Goal: Use online tool/utility: Utilize a website feature to perform a specific function

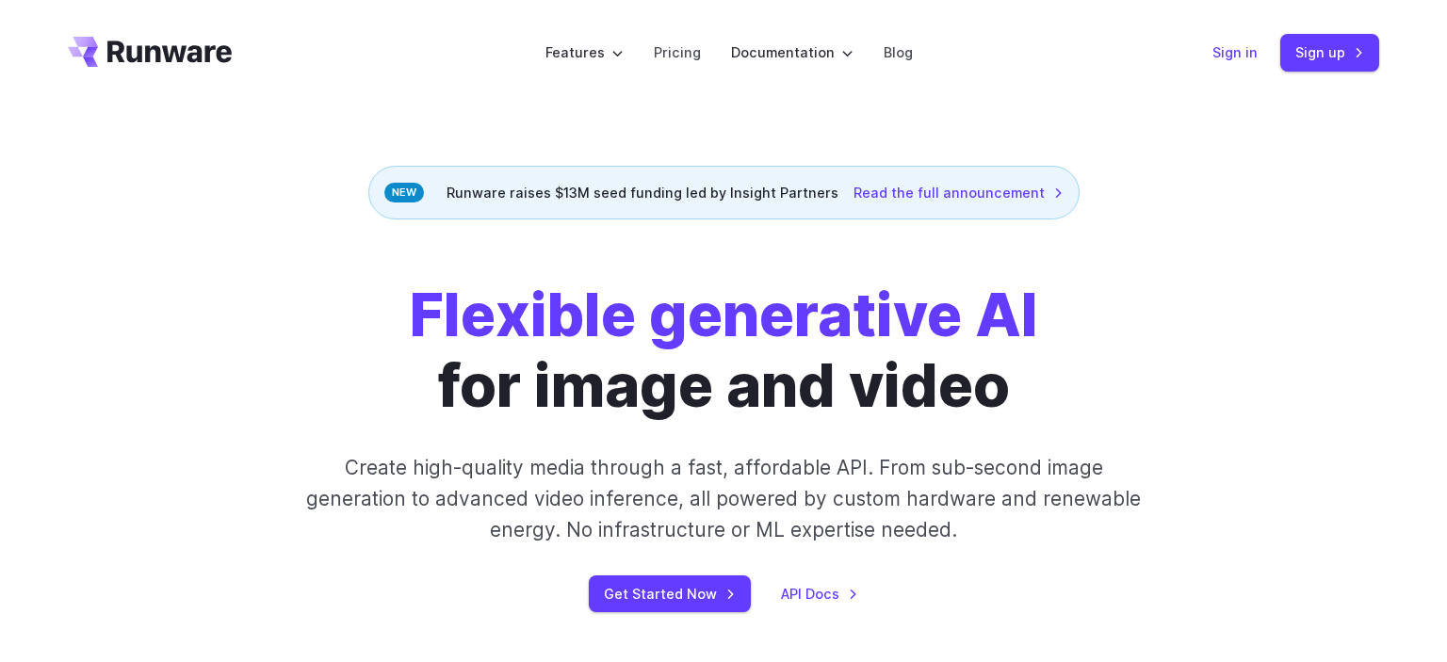
click at [1246, 59] on link "Sign in" at bounding box center [1235, 52] width 45 height 22
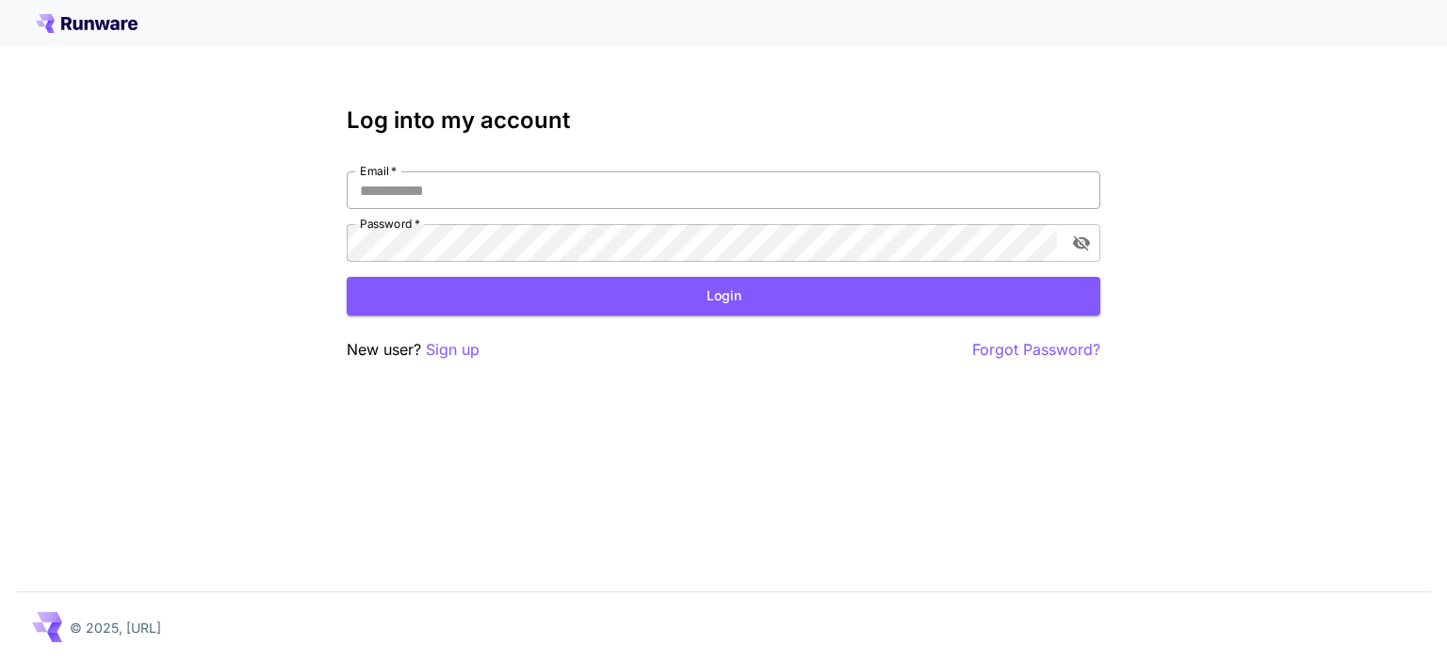
click at [464, 190] on input "Email   *" at bounding box center [724, 190] width 754 height 38
type input "**********"
click button "Login" at bounding box center [724, 296] width 754 height 39
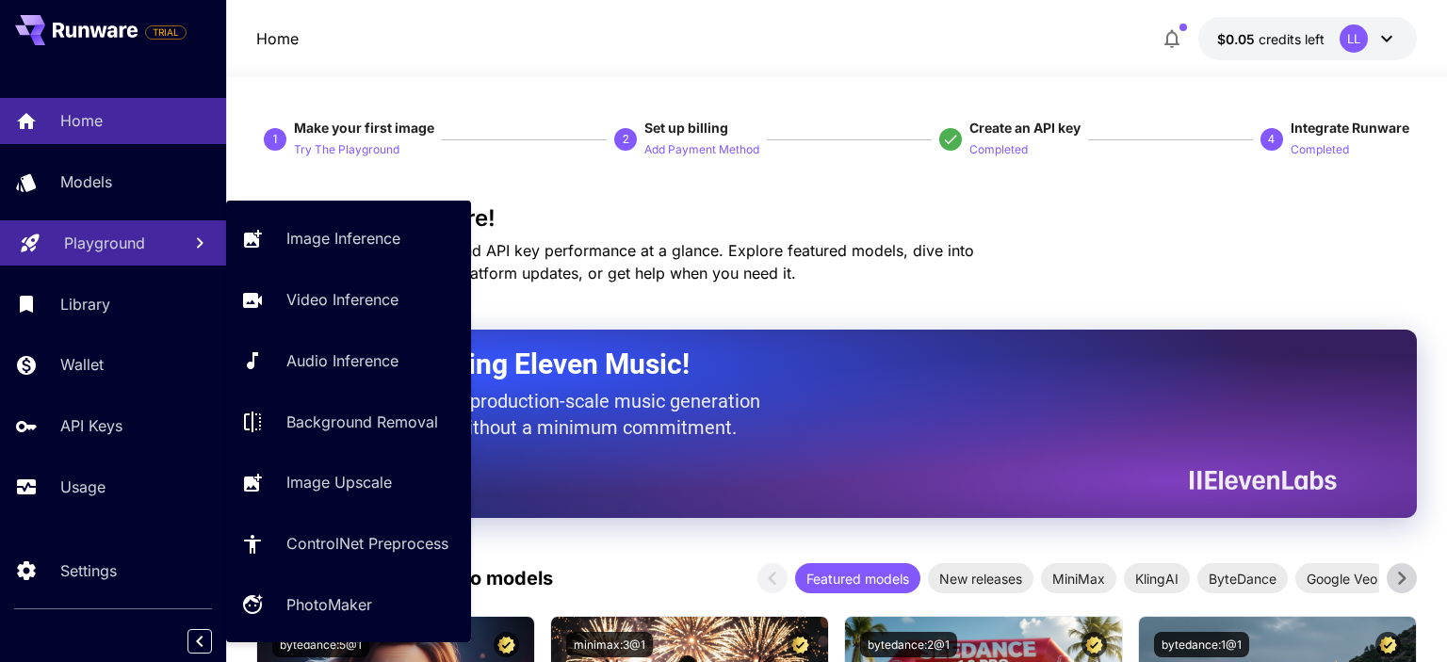
click at [105, 251] on p "Playground" at bounding box center [104, 243] width 81 height 23
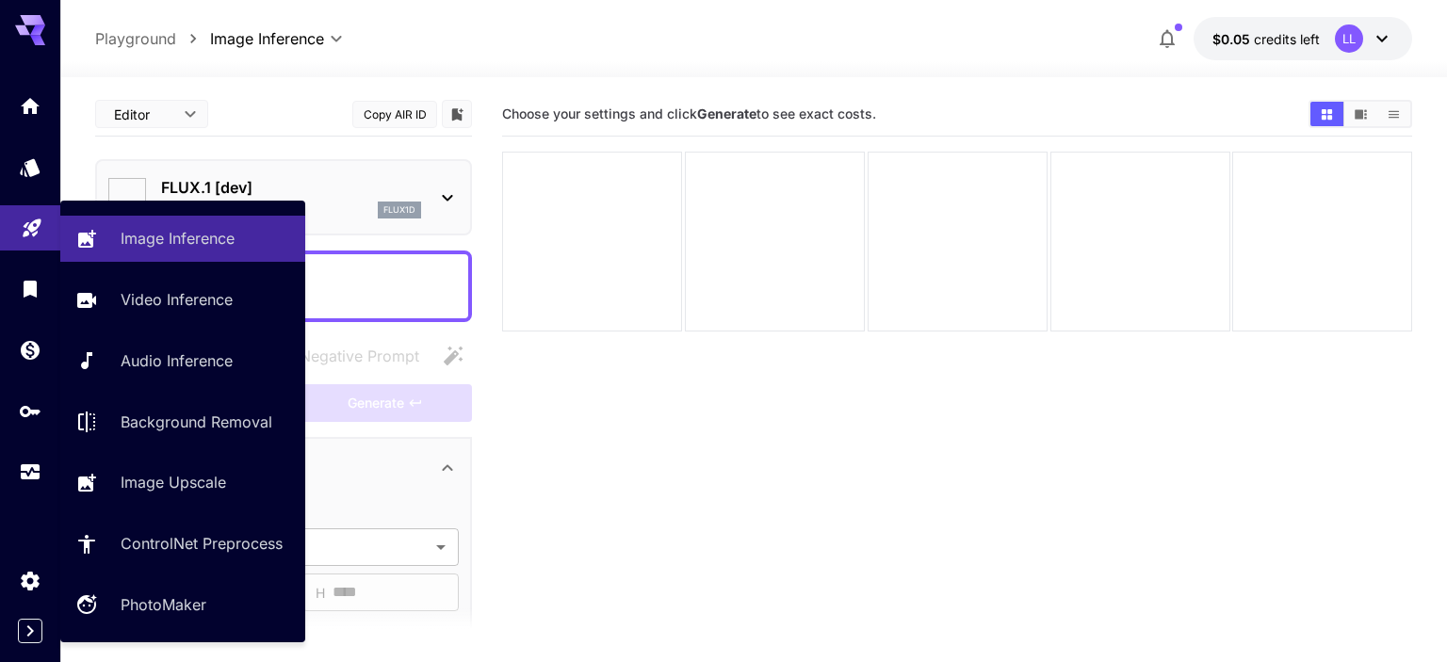
type input "**********"
click at [156, 239] on p "Image Inference" at bounding box center [181, 238] width 114 height 23
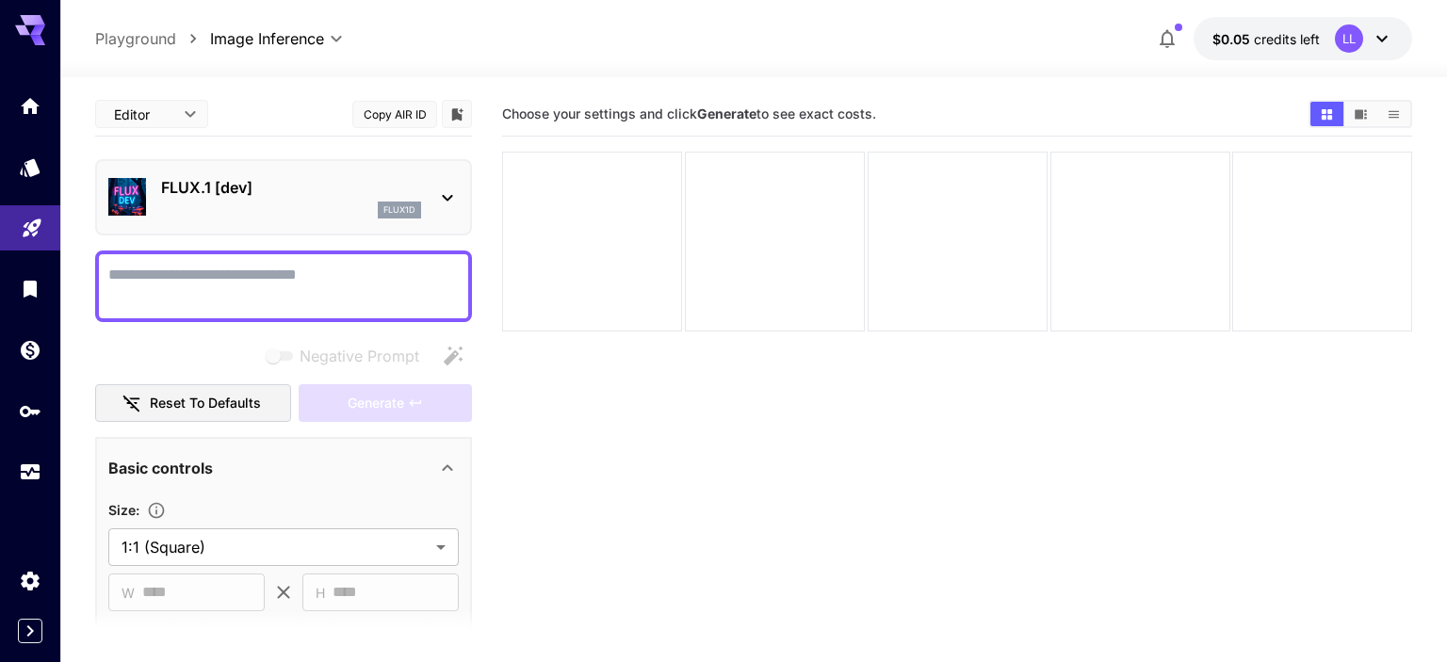
click at [1386, 39] on icon at bounding box center [1382, 39] width 11 height 7
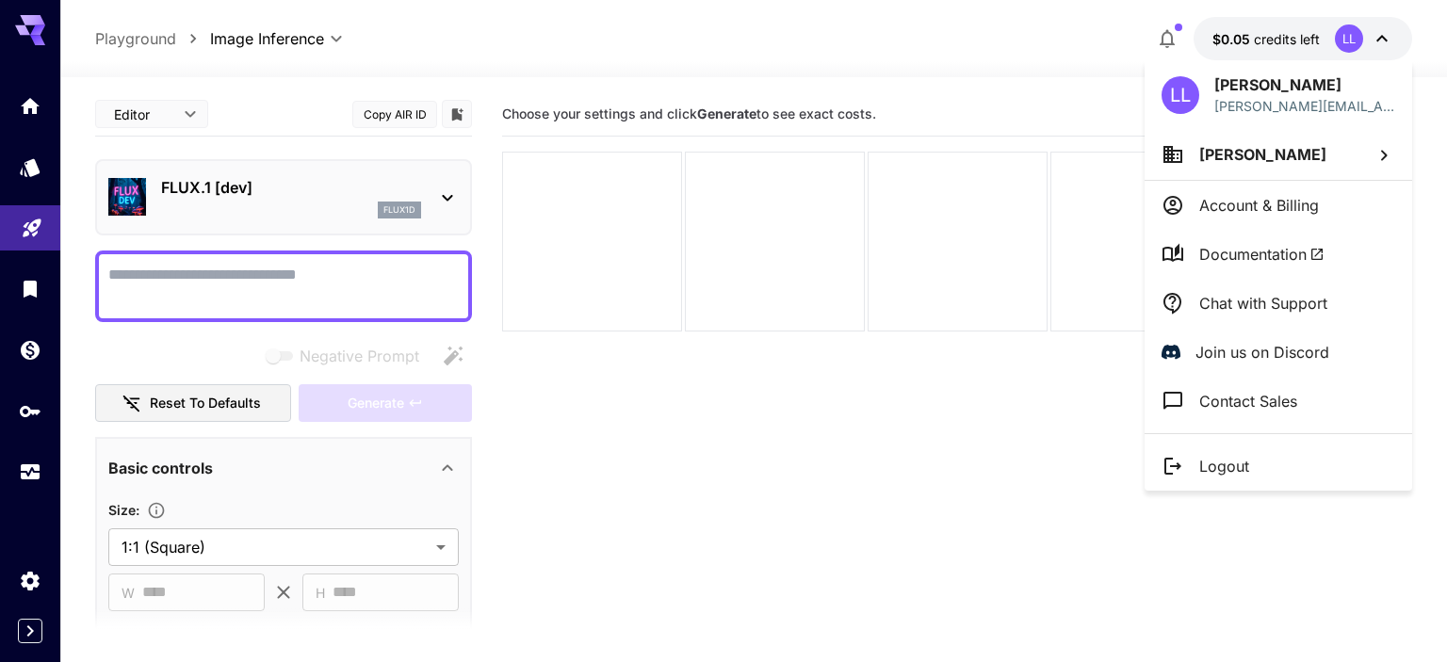
click at [29, 358] on div at bounding box center [723, 331] width 1447 height 662
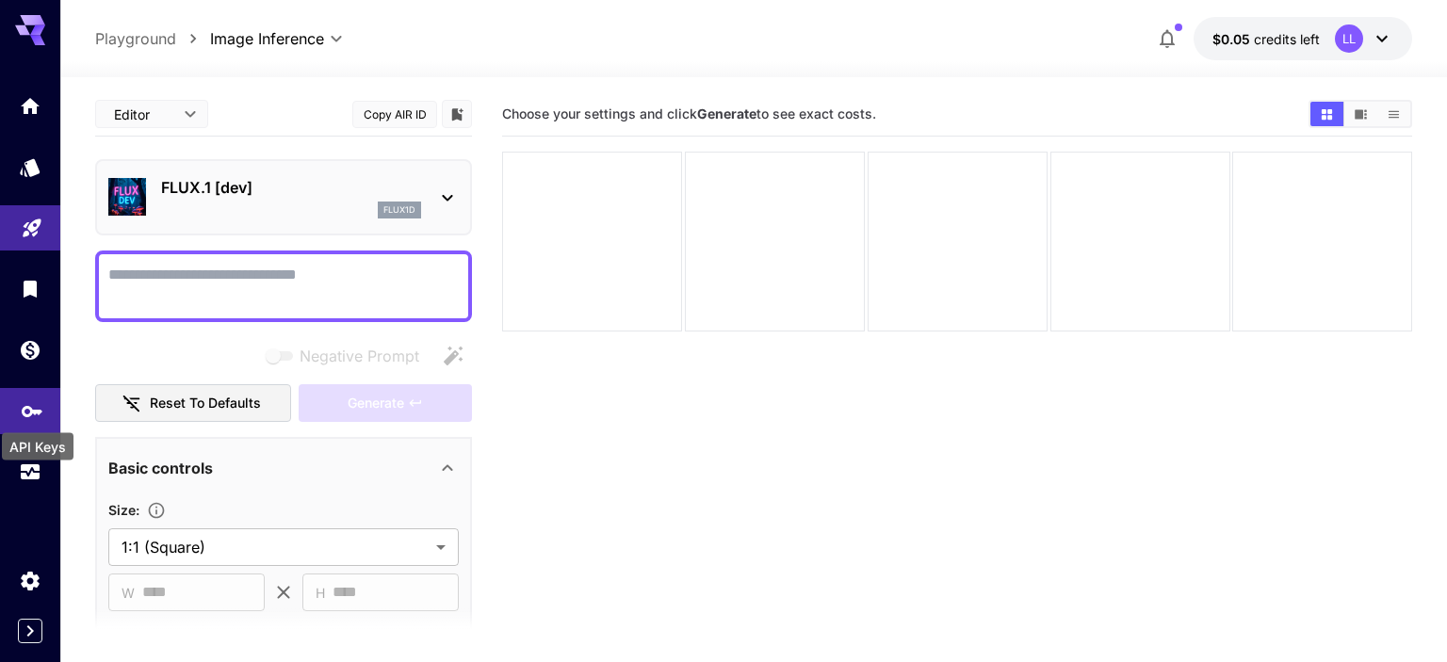
click at [24, 411] on icon "API Keys" at bounding box center [32, 405] width 21 height 11
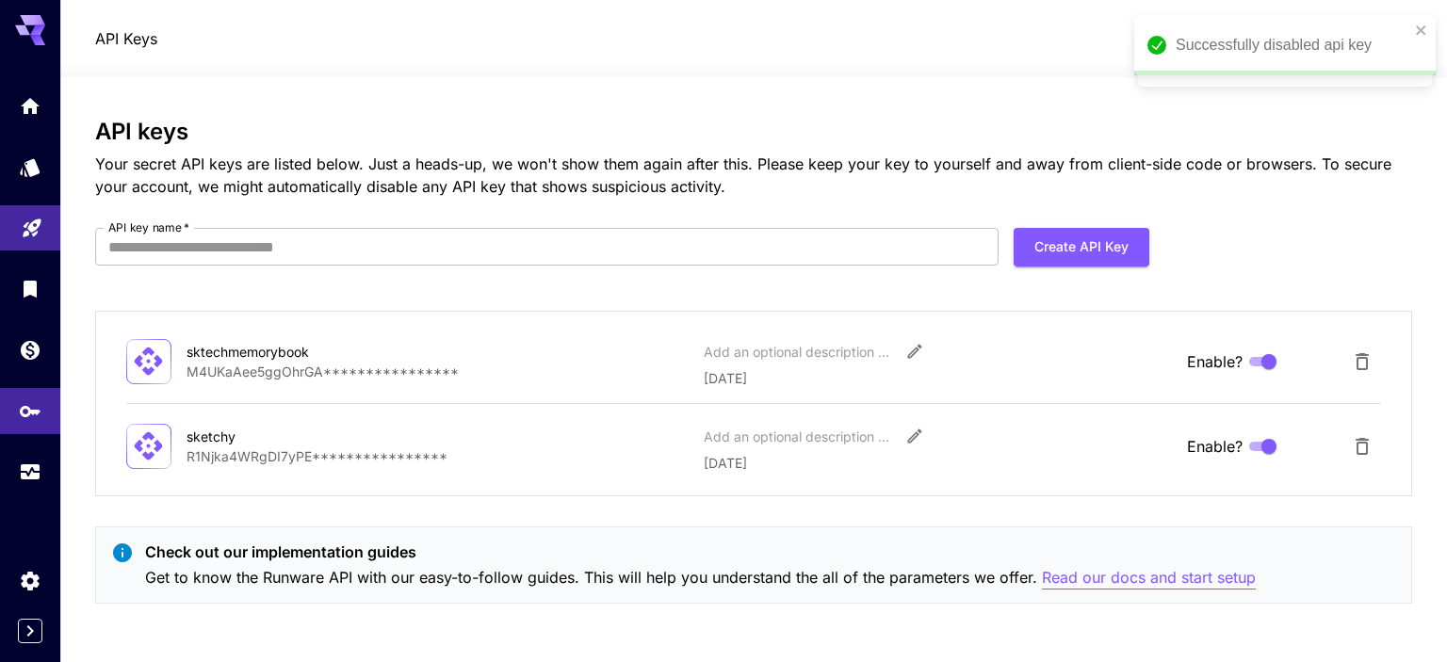
click at [1125, 580] on p "Read our docs and start setup" at bounding box center [1149, 578] width 214 height 24
